Goal: Information Seeking & Learning: Learn about a topic

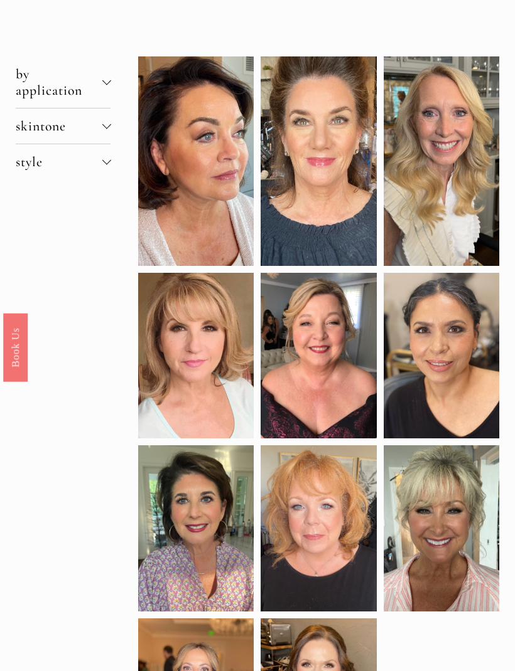
scroll to position [95, 0]
click at [209, 538] on div at bounding box center [195, 529] width 115 height 166
click at [109, 166] on div at bounding box center [106, 162] width 9 height 9
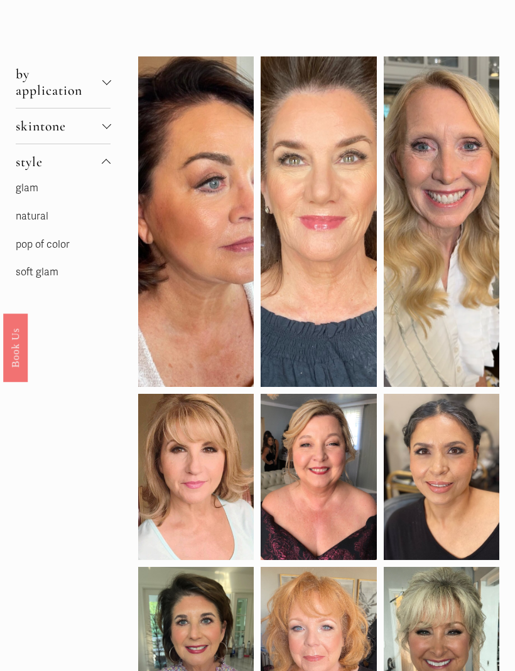
click at [110, 83] on div at bounding box center [106, 82] width 9 height 9
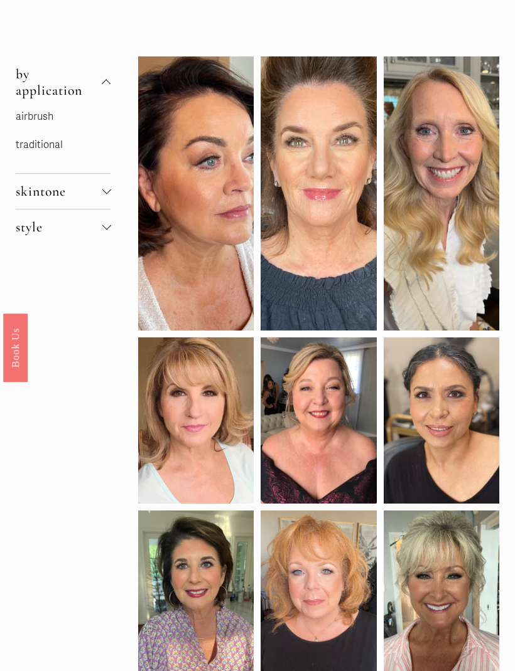
click at [103, 196] on div at bounding box center [106, 191] width 9 height 9
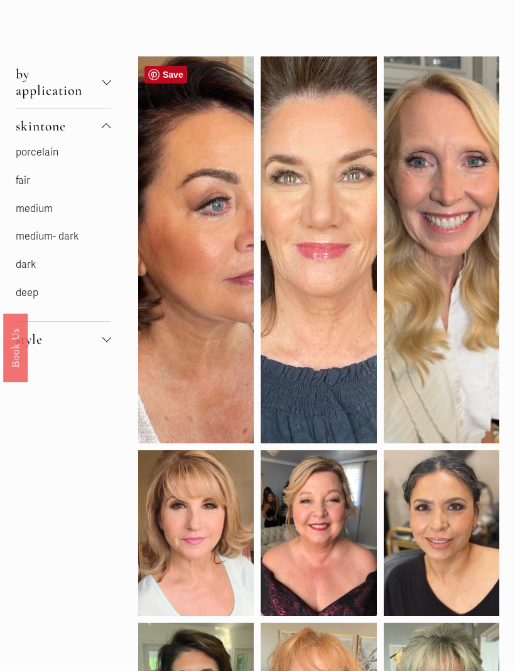
click at [198, 363] on div at bounding box center [195, 249] width 115 height 387
click at [38, 181] on p "fair" at bounding box center [63, 181] width 95 height 18
click at [28, 187] on link "fair" at bounding box center [23, 180] width 14 height 13
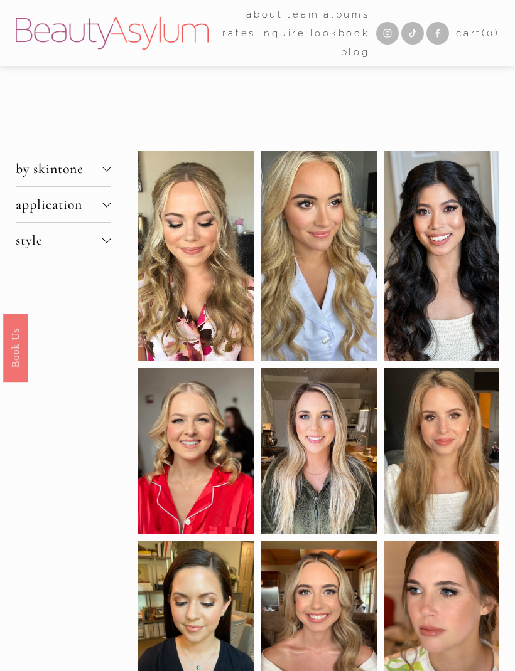
click at [109, 166] on button "by skintone" at bounding box center [63, 168] width 95 height 35
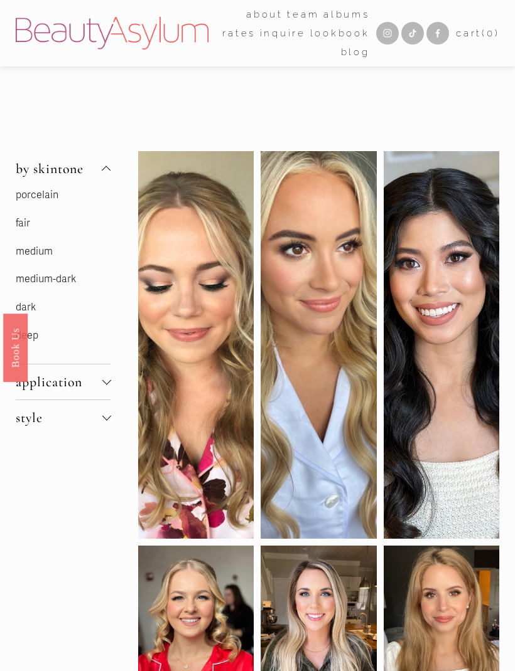
click at [43, 258] on link "medium" at bounding box center [34, 251] width 37 height 13
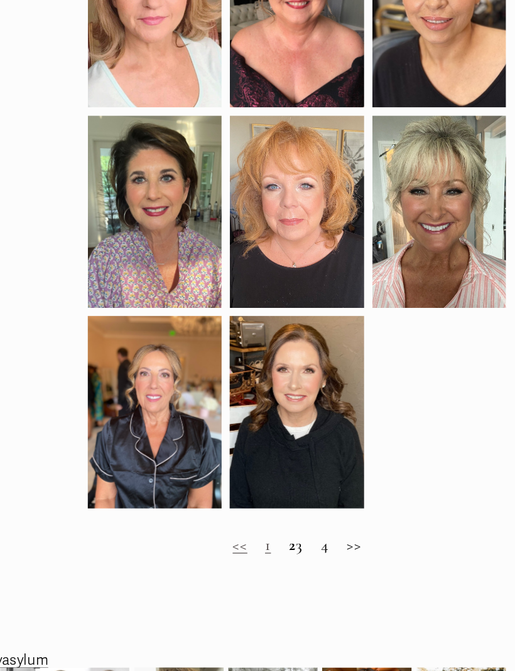
scroll to position [385, 0]
click at [250, 519] on h2 "<< 1 2 3 4 >>" at bounding box center [318, 527] width 361 height 16
click at [249, 519] on h2 "<< 1 2 3 4 >>" at bounding box center [318, 527] width 361 height 16
click at [316, 519] on h2 "<< 1 2 3 4 >>" at bounding box center [318, 527] width 361 height 16
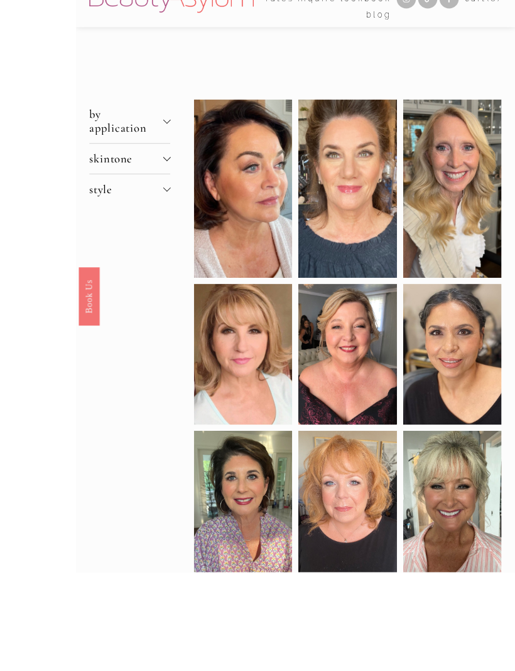
scroll to position [35, 0]
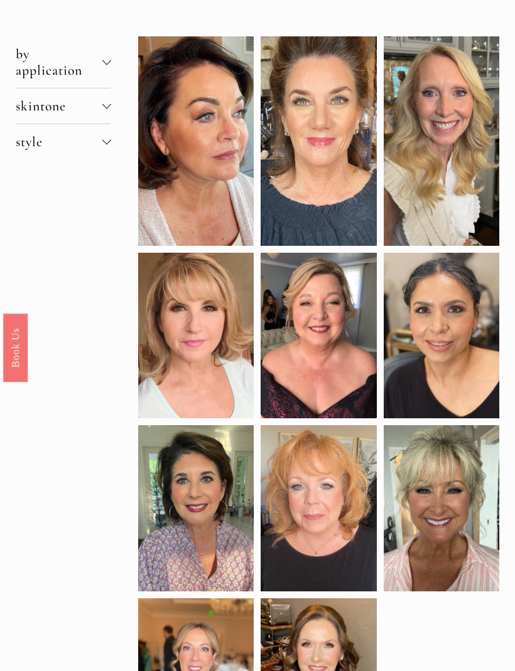
scroll to position [114, 0]
